Goal: Use online tool/utility: Utilize a website feature to perform a specific function

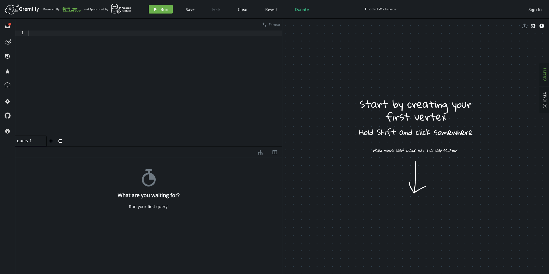
drag, startPoint x: 342, startPoint y: 221, endPoint x: 340, endPoint y: 216, distance: 4.8
drag, startPoint x: 355, startPoint y: 215, endPoint x: 375, endPoint y: 212, distance: 20.3
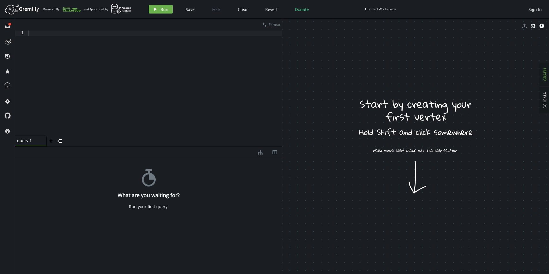
drag, startPoint x: 414, startPoint y: 185, endPoint x: 380, endPoint y: 216, distance: 45.7
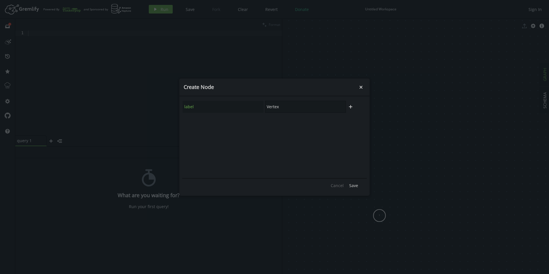
drag, startPoint x: 299, startPoint y: 108, endPoint x: 238, endPoint y: 103, distance: 61.6
click at [298, 108] on input "Vertex" at bounding box center [305, 107] width 81 height 12
click at [271, 105] on input "Vertex" at bounding box center [305, 107] width 81 height 12
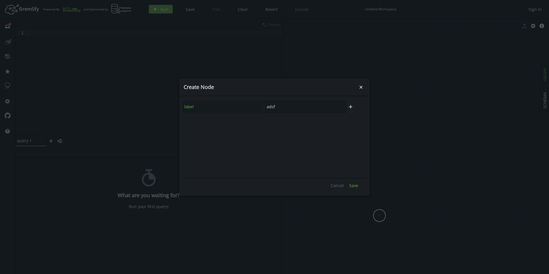
type input "adsf"
click at [354, 185] on span "Save" at bounding box center [353, 185] width 9 height 5
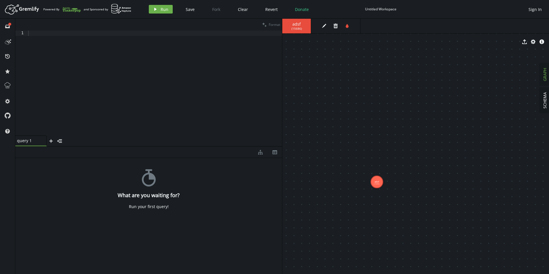
drag, startPoint x: 375, startPoint y: 166, endPoint x: 373, endPoint y: 135, distance: 30.9
drag, startPoint x: 374, startPoint y: 134, endPoint x: 381, endPoint y: 134, distance: 7.2
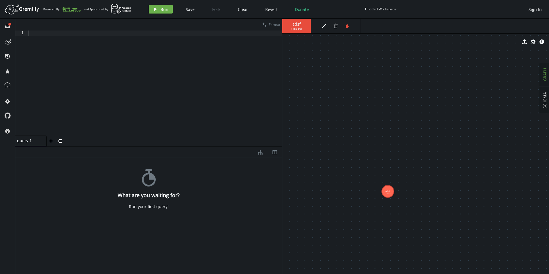
drag, startPoint x: 384, startPoint y: 87, endPoint x: 386, endPoint y: 96, distance: 8.6
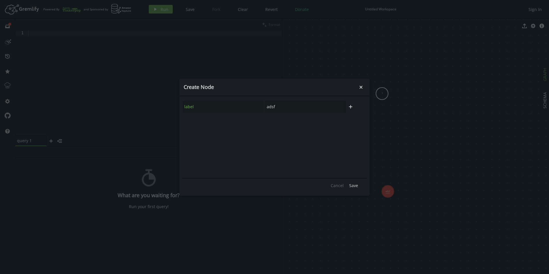
click at [382, 94] on body "Artboard Created with Sketch. Powered By and Sponsored by play Run Save Fork Cl…" at bounding box center [274, 137] width 549 height 274
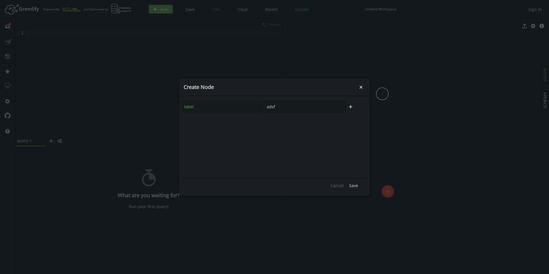
click at [277, 105] on input "adsf" at bounding box center [305, 107] width 81 height 12
type input "adsf"
click at [354, 185] on span "Save" at bounding box center [353, 185] width 9 height 5
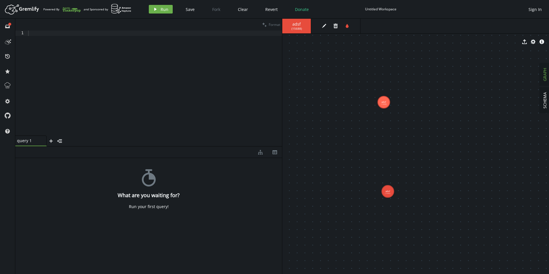
drag, startPoint x: 382, startPoint y: 97, endPoint x: 384, endPoint y: 102, distance: 5.2
drag, startPoint x: 384, startPoint y: 108, endPoint x: 384, endPoint y: 118, distance: 9.5
drag, startPoint x: 386, startPoint y: 113, endPoint x: 407, endPoint y: 106, distance: 23.0
click at [326, 26] on icon "edit" at bounding box center [324, 26] width 5 height 5
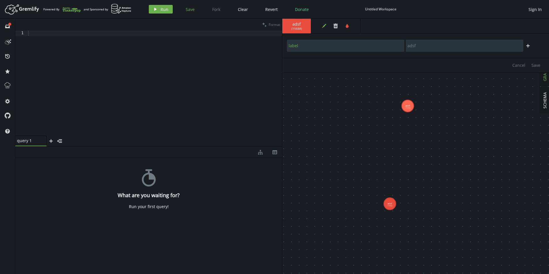
click at [188, 10] on span "Save" at bounding box center [190, 9] width 9 height 5
